Goal: Book appointment/travel/reservation

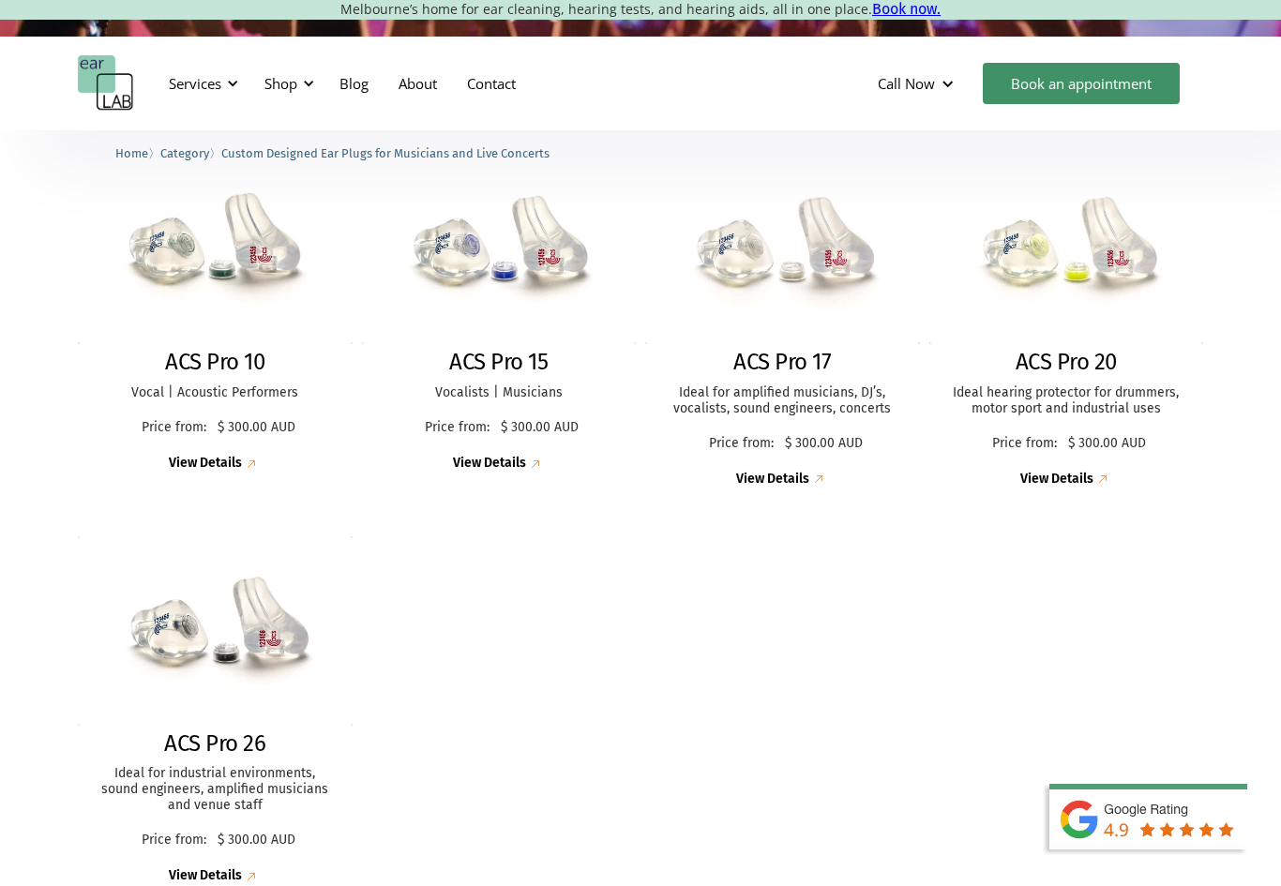
scroll to position [529, 0]
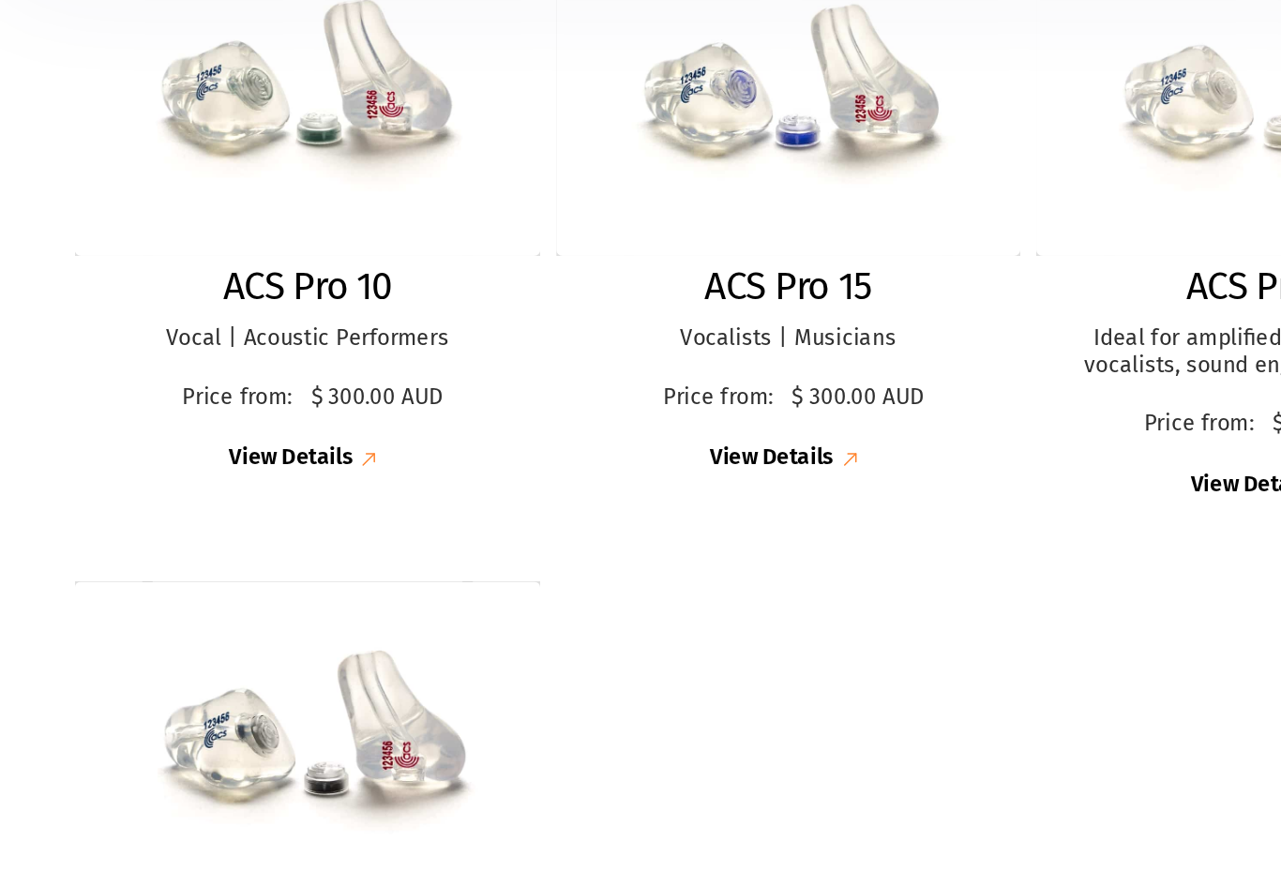
click at [78, 137] on img at bounding box center [215, 231] width 275 height 188
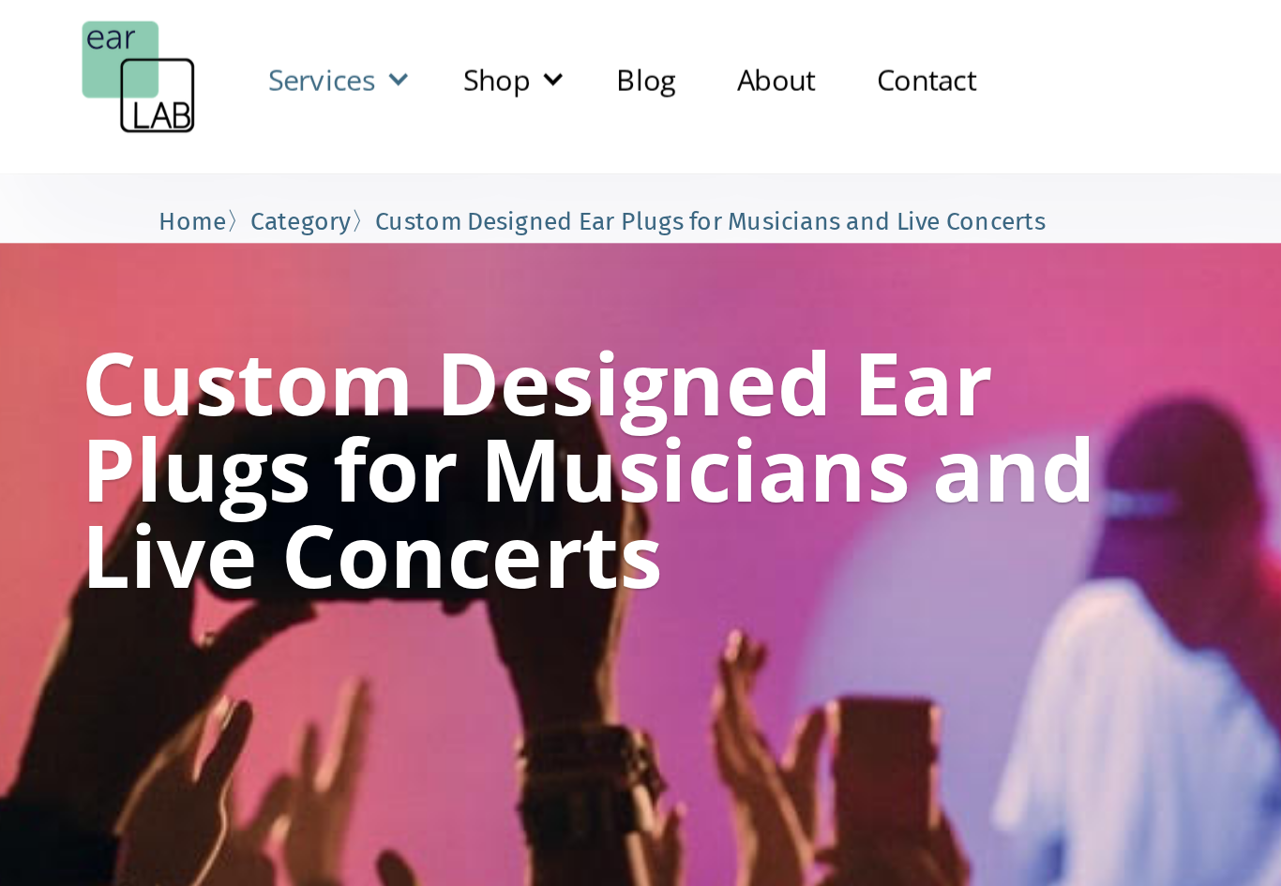
click at [169, 74] on div "Services" at bounding box center [195, 83] width 52 height 19
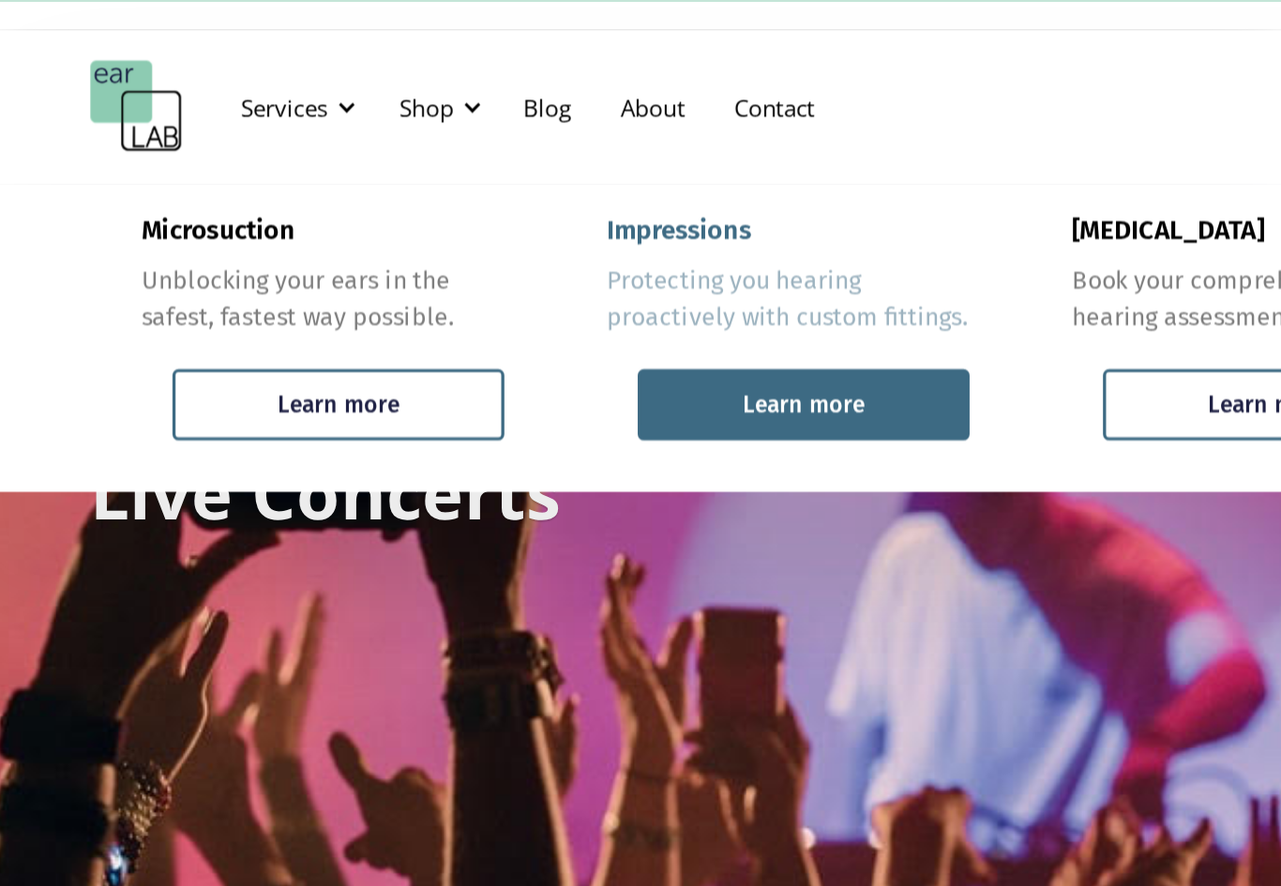
click at [538, 249] on div "Learn more" at bounding box center [509, 263] width 201 height 43
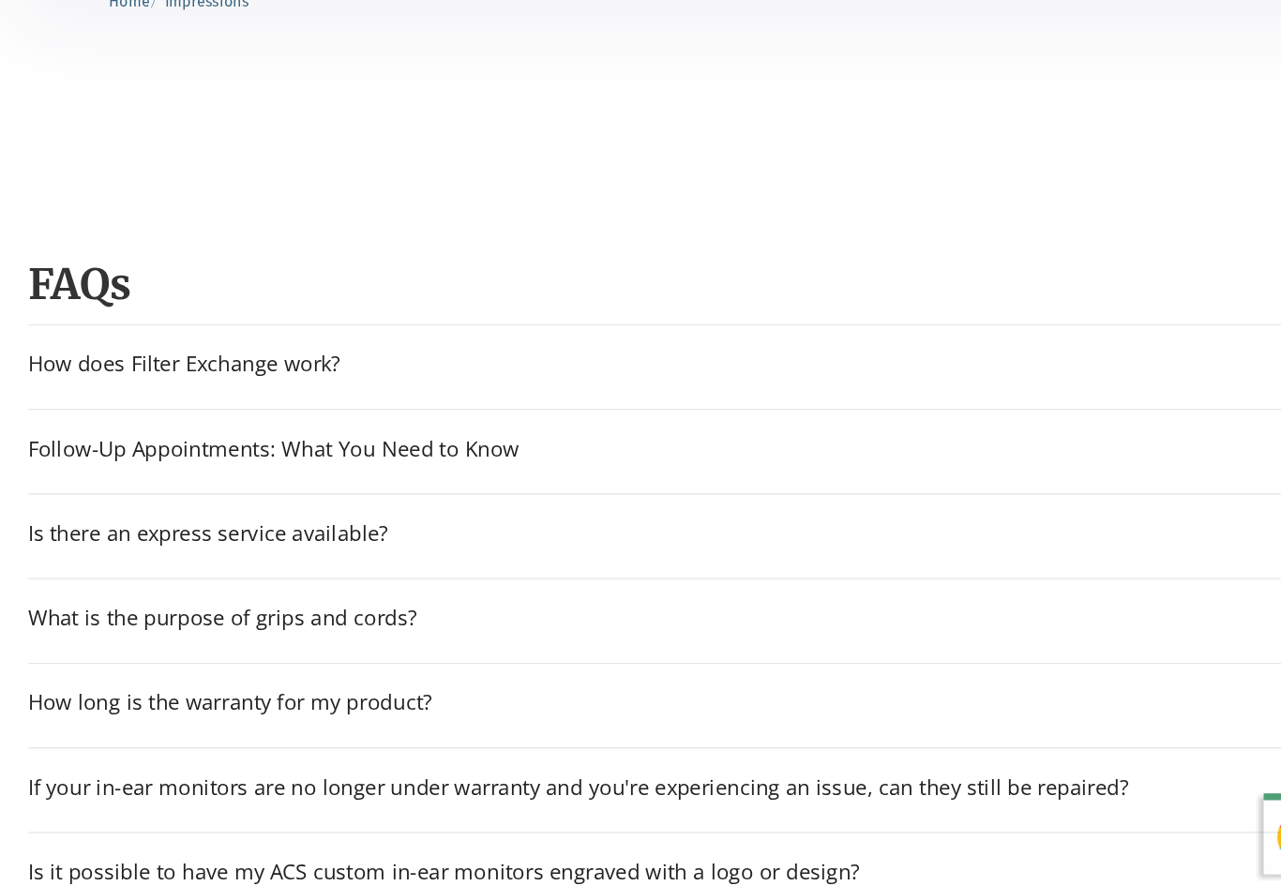
scroll to position [2111, 0]
click at [67, 495] on div "Follow-Up Appointments: What You Need to Know" at bounding box center [248, 504] width 397 height 19
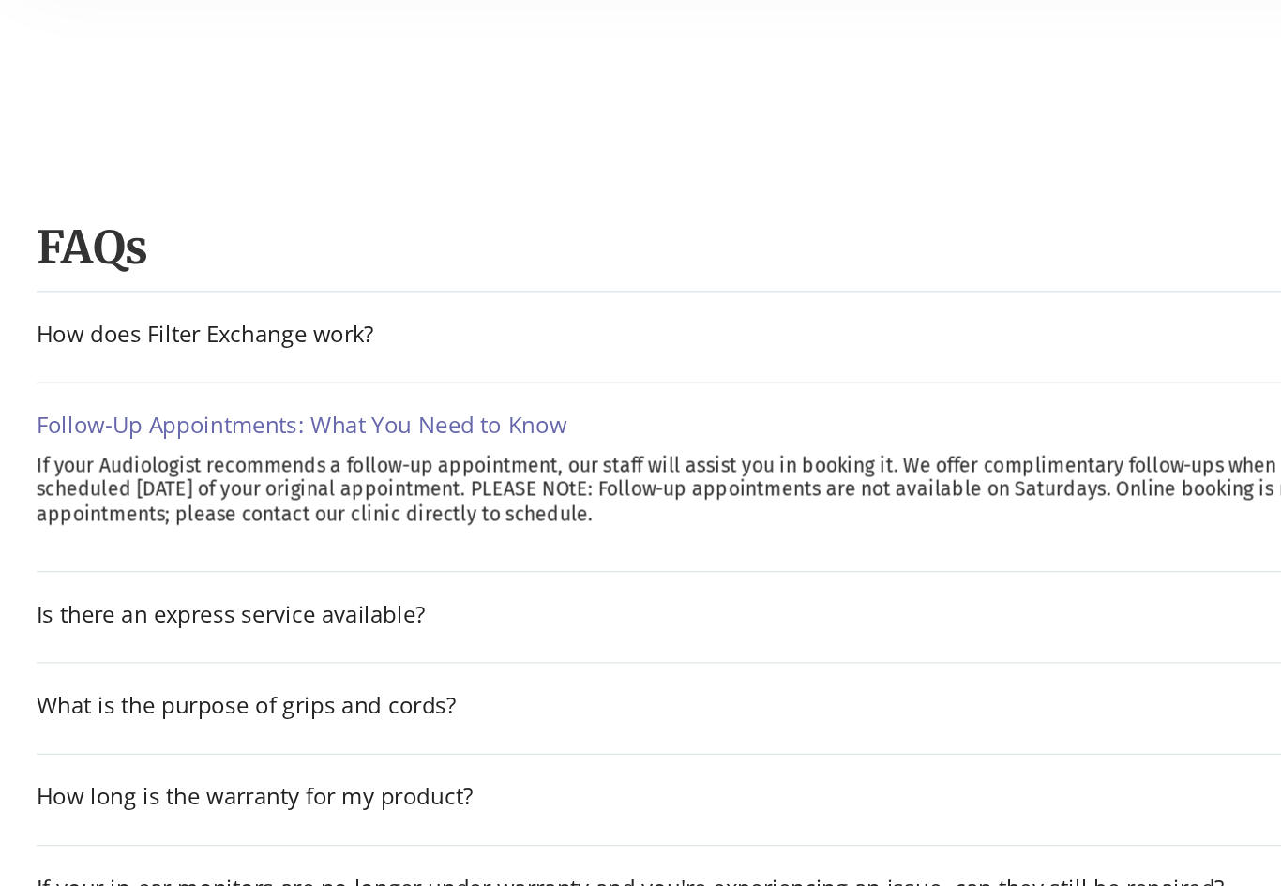
click at [91, 495] on div "Follow-Up Appointments: What You Need to Know" at bounding box center [248, 504] width 397 height 19
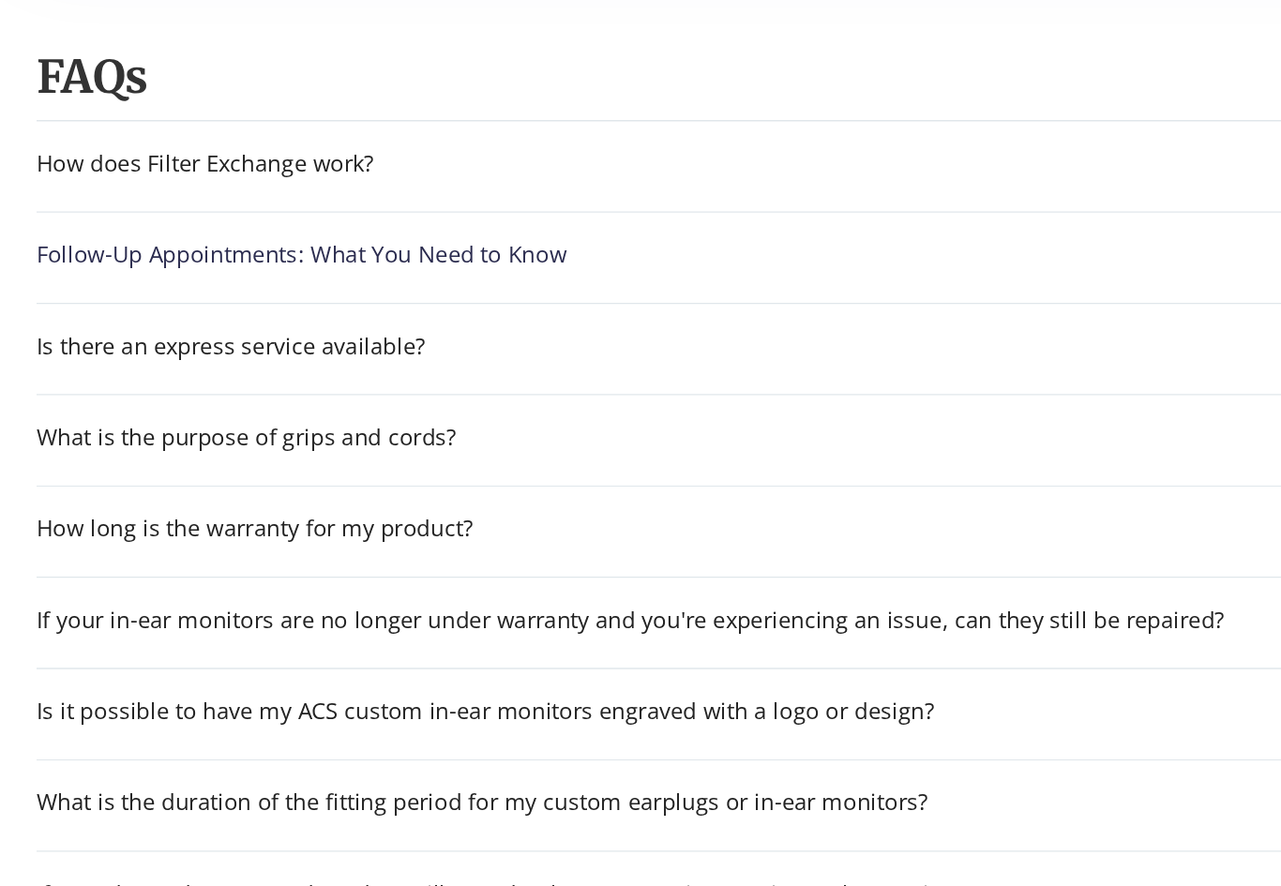
scroll to position [2241, 0]
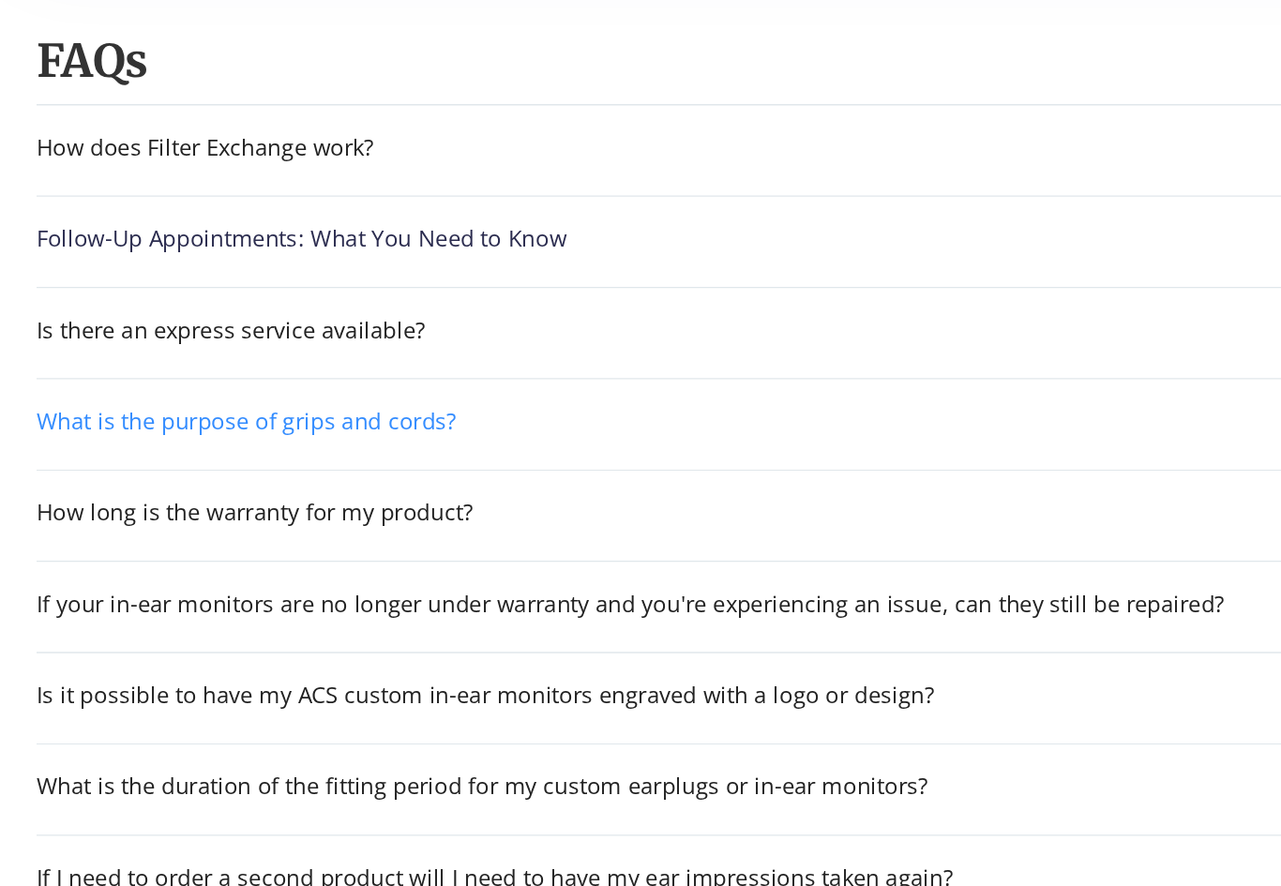
click at [80, 502] on div "What is the purpose of grips and cords?" at bounding box center [207, 511] width 315 height 19
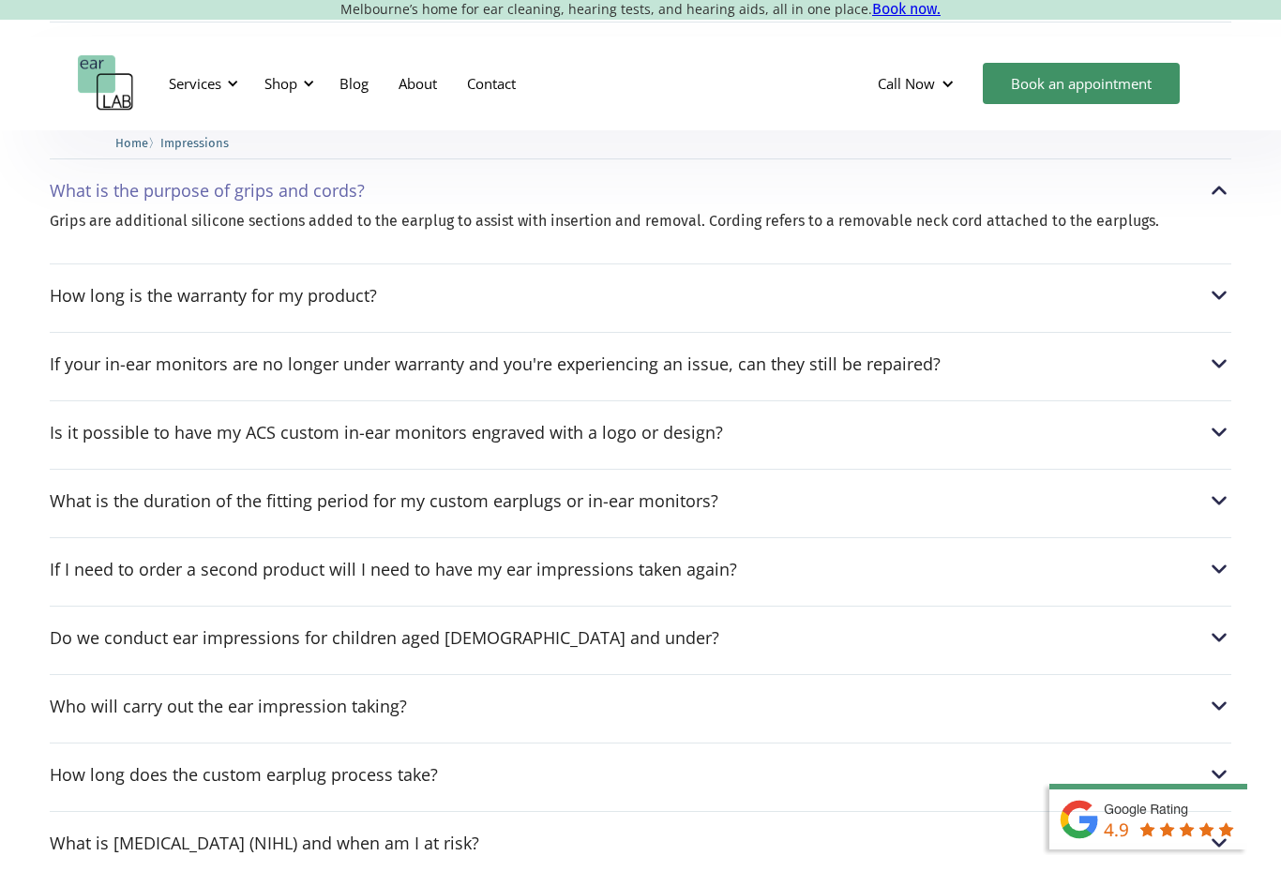
scroll to position [2581, 0]
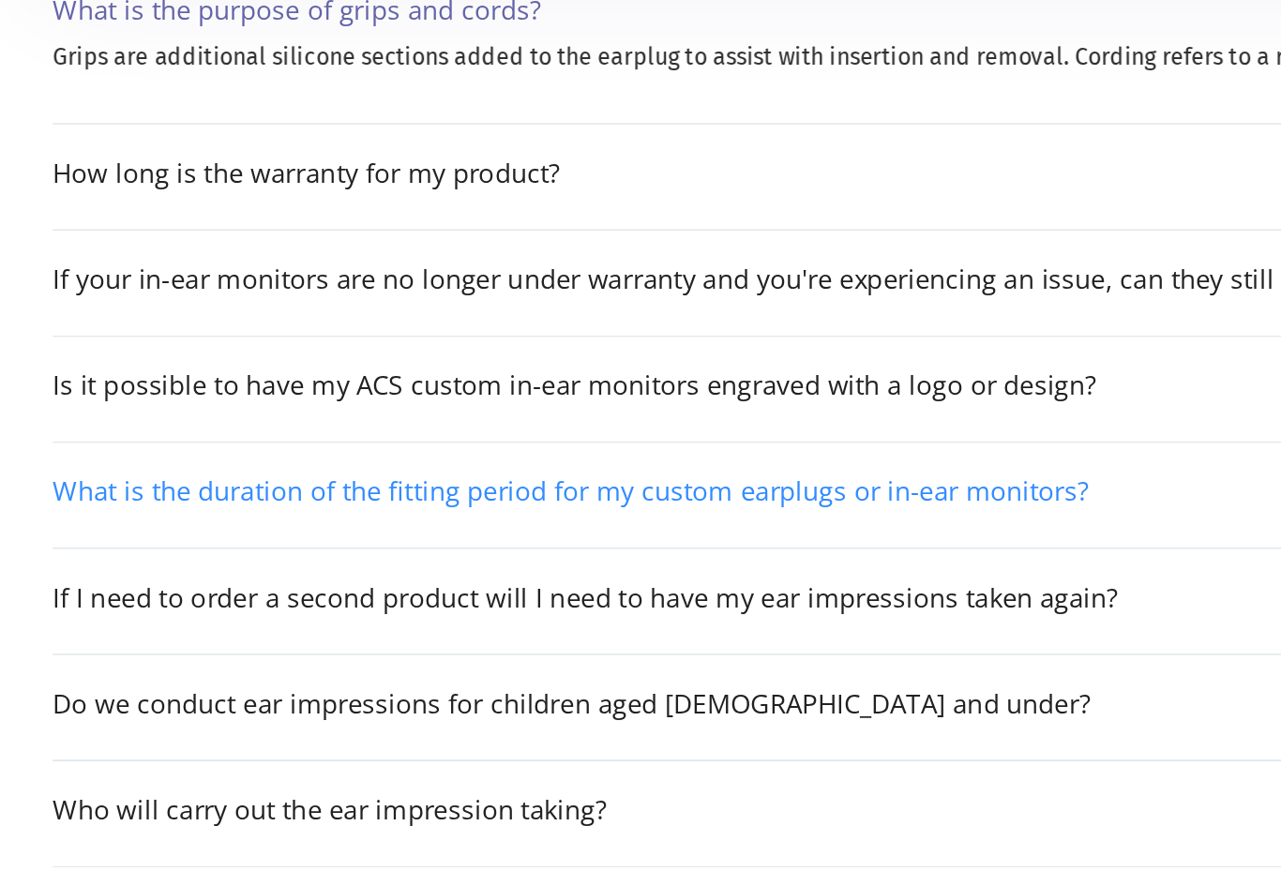
click at [94, 472] on div "What is the duration of the fitting period for my custom earplugs or in-ear mon…" at bounding box center [384, 481] width 668 height 19
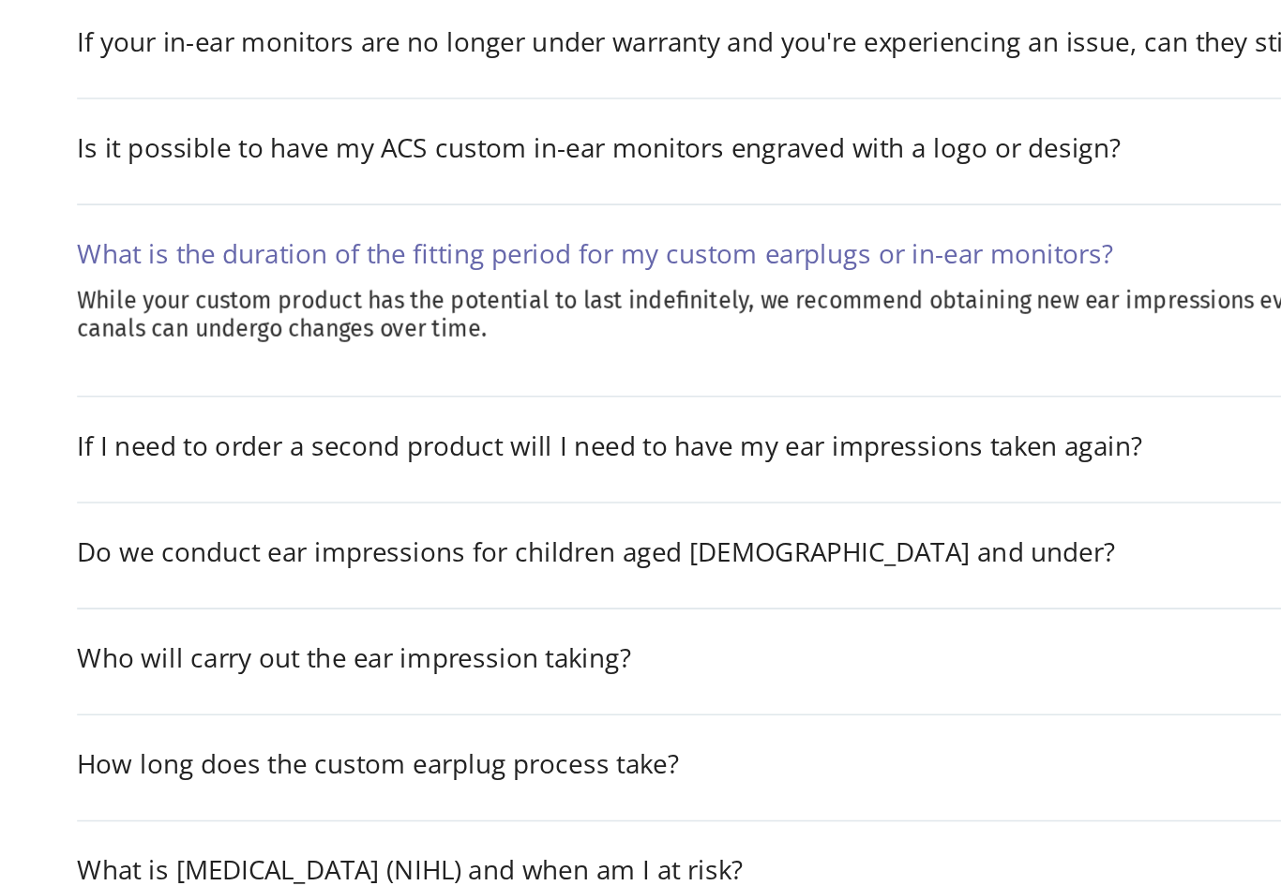
click at [72, 436] on div "What is the duration of the fitting period for my custom earplugs or in-ear mon…" at bounding box center [384, 445] width 668 height 19
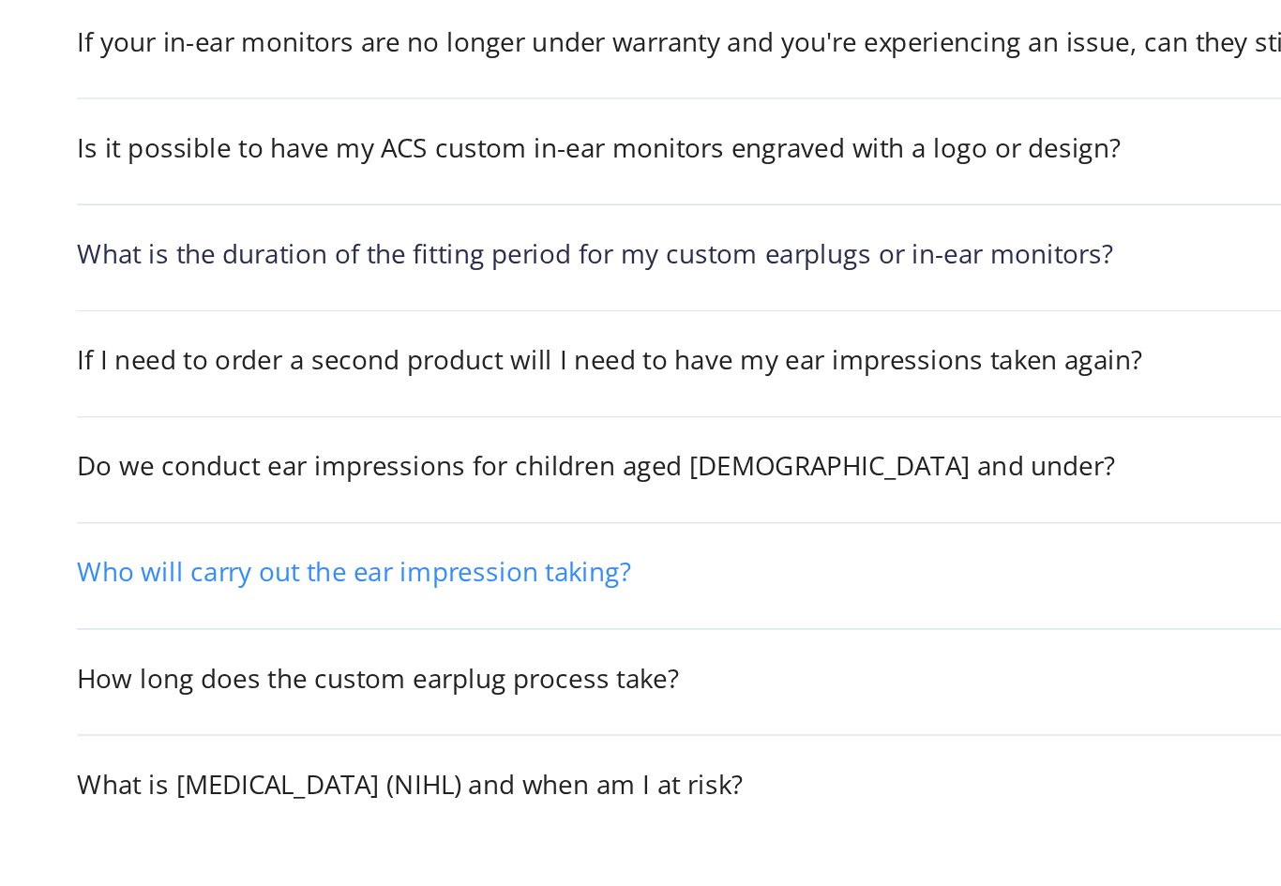
click at [69, 641] on div "Who will carry out the ear impression taking?" at bounding box center [228, 650] width 357 height 19
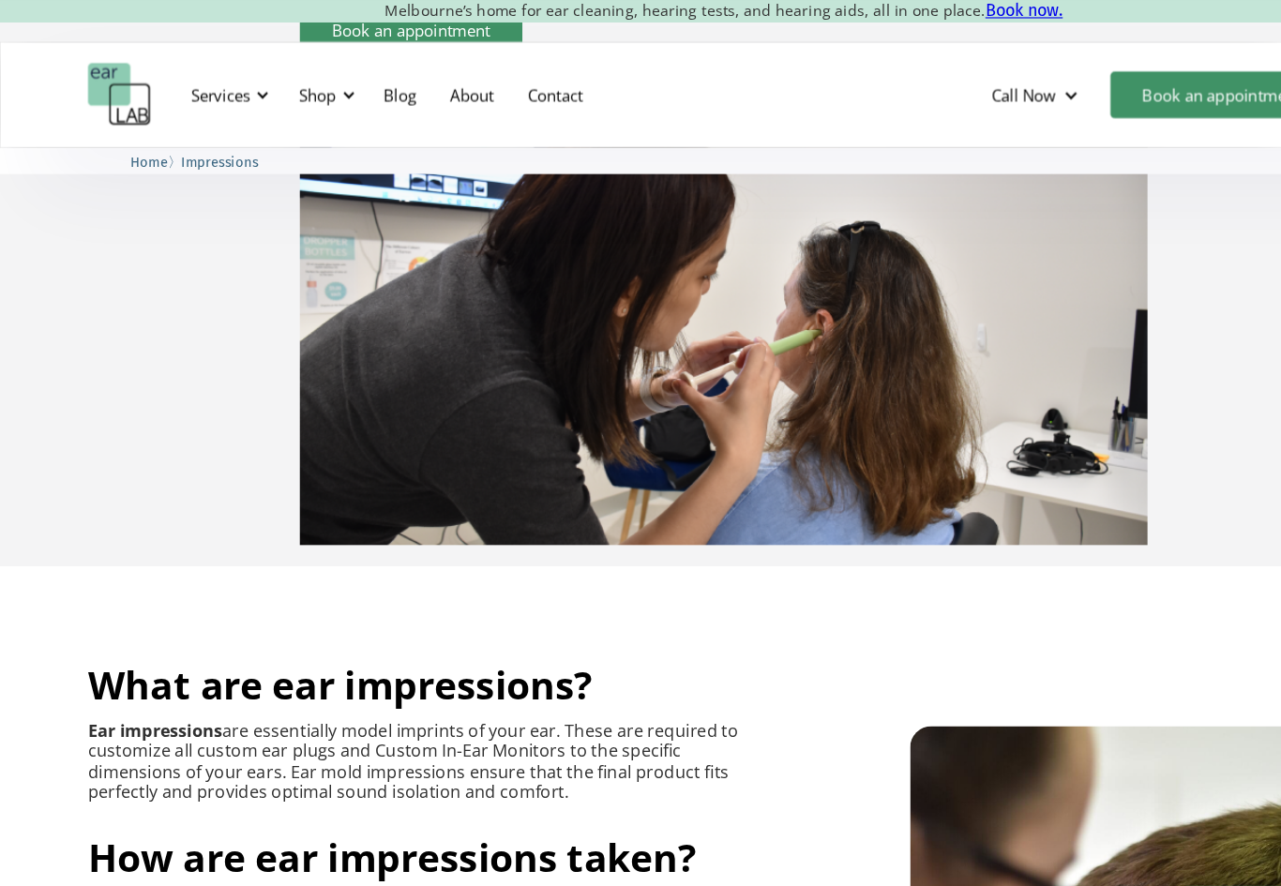
scroll to position [0, 0]
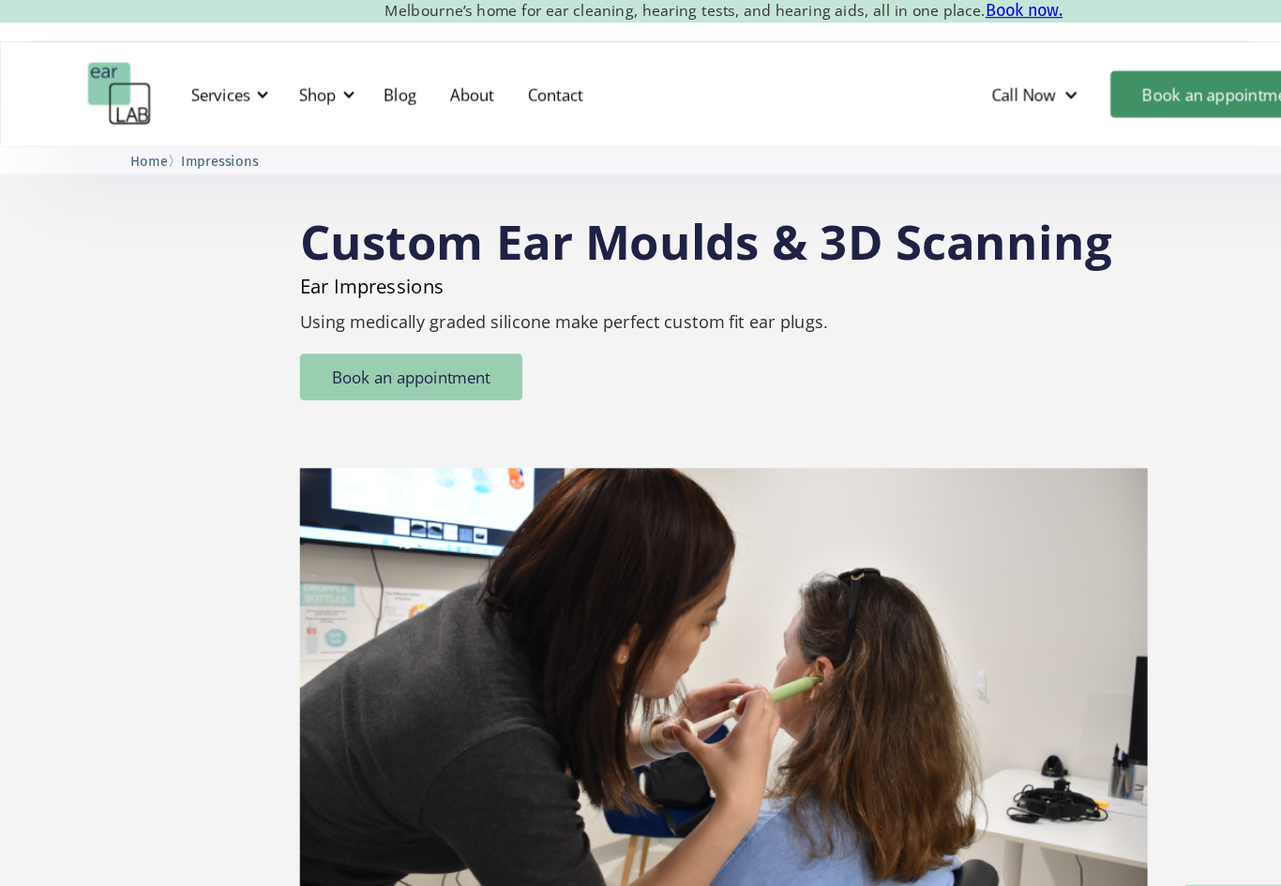
click at [318, 330] on link "Book an appointment" at bounding box center [363, 333] width 197 height 41
